Goal: Information Seeking & Learning: Learn about a topic

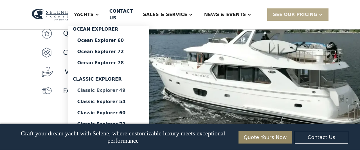
scroll to position [567, 0]
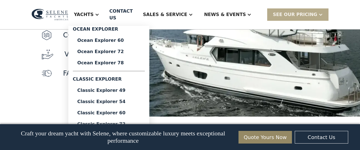
click at [126, 122] on div "Classic Explorer 72" at bounding box center [108, 124] width 63 height 5
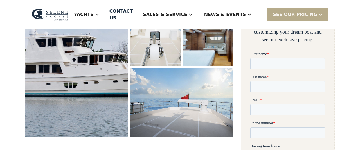
scroll to position [149, 0]
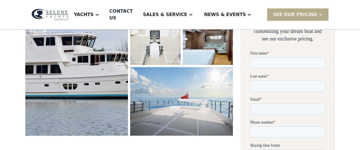
click at [74, 73] on img "open lightbox" at bounding box center [76, 48] width 109 height 185
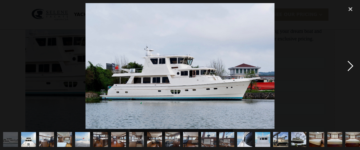
click at [352, 67] on div "next image" at bounding box center [350, 66] width 19 height 126
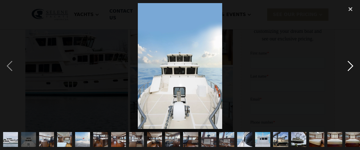
click at [352, 68] on div "next image" at bounding box center [350, 66] width 19 height 126
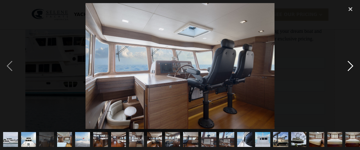
click at [352, 68] on div "next image" at bounding box center [350, 66] width 19 height 126
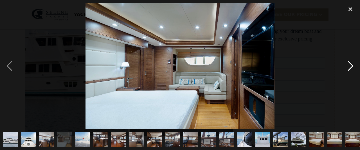
click at [352, 68] on div "next image" at bounding box center [350, 66] width 19 height 126
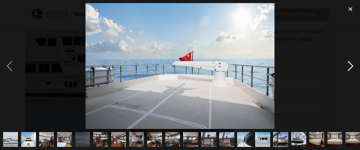
click at [352, 68] on div "next image" at bounding box center [350, 66] width 19 height 126
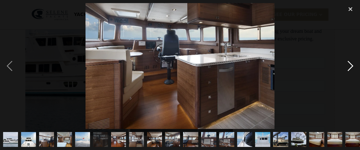
click at [352, 68] on div "next image" at bounding box center [350, 66] width 19 height 126
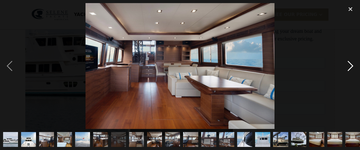
click at [352, 68] on div "next image" at bounding box center [350, 66] width 19 height 126
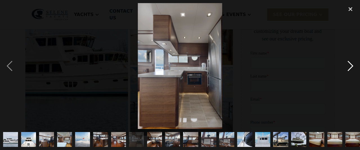
click at [352, 67] on div "next image" at bounding box center [350, 66] width 19 height 126
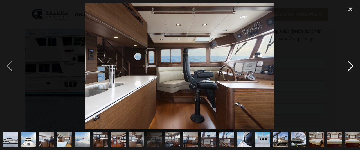
click at [352, 68] on div "next image" at bounding box center [350, 66] width 19 height 126
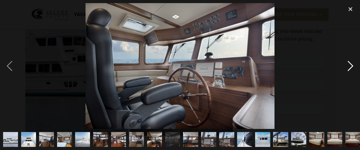
click at [352, 68] on div "next image" at bounding box center [350, 66] width 19 height 126
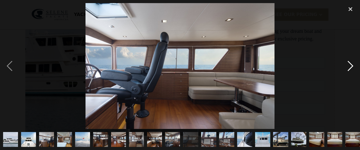
click at [352, 68] on div "next image" at bounding box center [350, 66] width 19 height 126
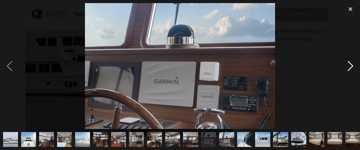
click at [352, 68] on div "next image" at bounding box center [350, 66] width 19 height 126
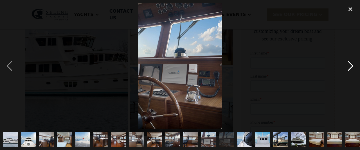
click at [352, 68] on div "next image" at bounding box center [350, 66] width 19 height 126
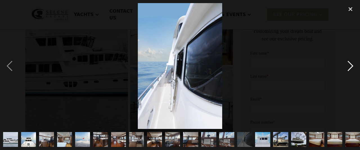
click at [352, 68] on div "next image" at bounding box center [350, 66] width 19 height 126
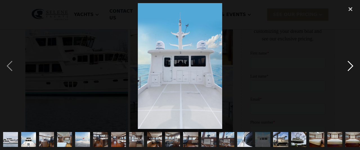
click at [352, 68] on div "next image" at bounding box center [350, 66] width 19 height 126
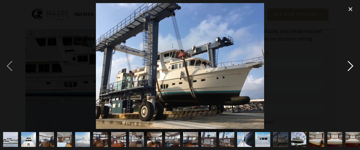
click at [352, 66] on div "next image" at bounding box center [350, 66] width 19 height 126
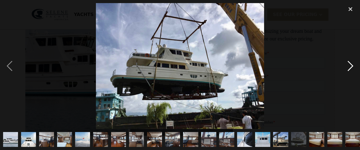
click at [352, 66] on div "next image" at bounding box center [350, 66] width 19 height 126
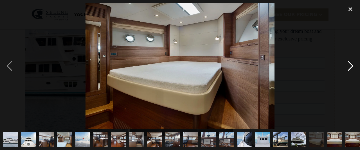
click at [352, 66] on div "next image" at bounding box center [350, 66] width 19 height 126
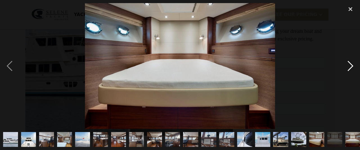
click at [352, 66] on div "next image" at bounding box center [350, 66] width 19 height 126
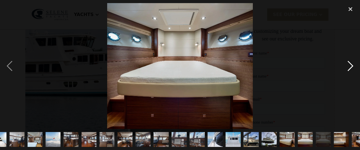
scroll to position [0, 39]
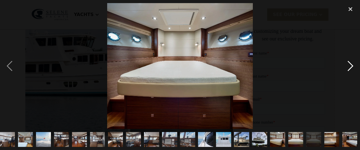
click at [352, 66] on div "next image" at bounding box center [350, 66] width 19 height 126
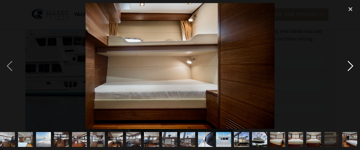
click at [352, 66] on div "next image" at bounding box center [350, 66] width 19 height 126
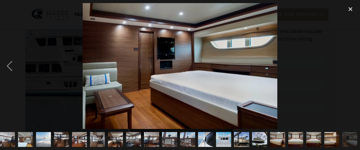
click at [352, 66] on div "next image" at bounding box center [350, 66] width 19 height 126
click at [9, 64] on div "previous image" at bounding box center [9, 66] width 19 height 126
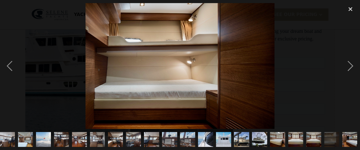
click at [153, 137] on img "show item 11 of 22" at bounding box center [151, 139] width 23 height 15
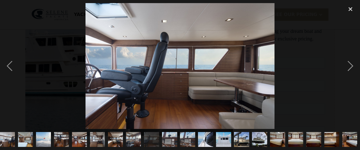
click at [210, 142] on img "show item 14 of 22" at bounding box center [205, 140] width 15 height 23
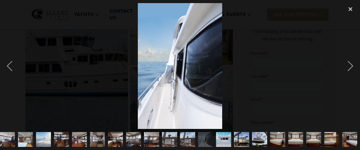
click at [221, 142] on img "show item 15 of 22" at bounding box center [223, 140] width 15 height 23
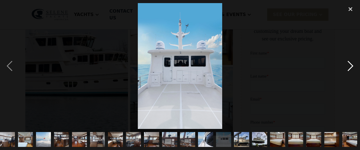
click at [352, 67] on div "next image" at bounding box center [350, 66] width 19 height 126
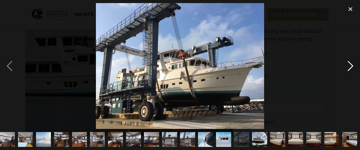
click at [352, 66] on div "next image" at bounding box center [350, 66] width 19 height 126
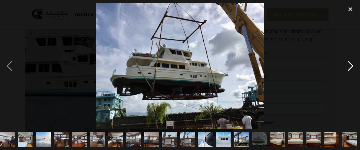
click at [352, 66] on div "next image" at bounding box center [350, 66] width 19 height 126
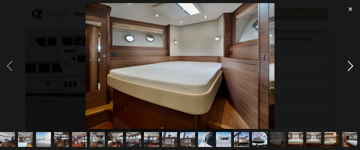
click at [352, 66] on div "next image" at bounding box center [350, 66] width 19 height 126
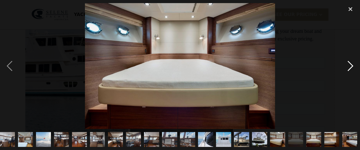
click at [352, 66] on div "next image" at bounding box center [350, 66] width 19 height 126
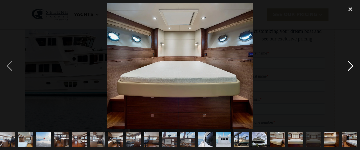
click at [352, 66] on div "next image" at bounding box center [350, 66] width 19 height 126
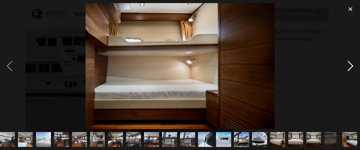
click at [352, 66] on div "next image" at bounding box center [350, 66] width 19 height 126
